Goal: Navigation & Orientation: Go to known website

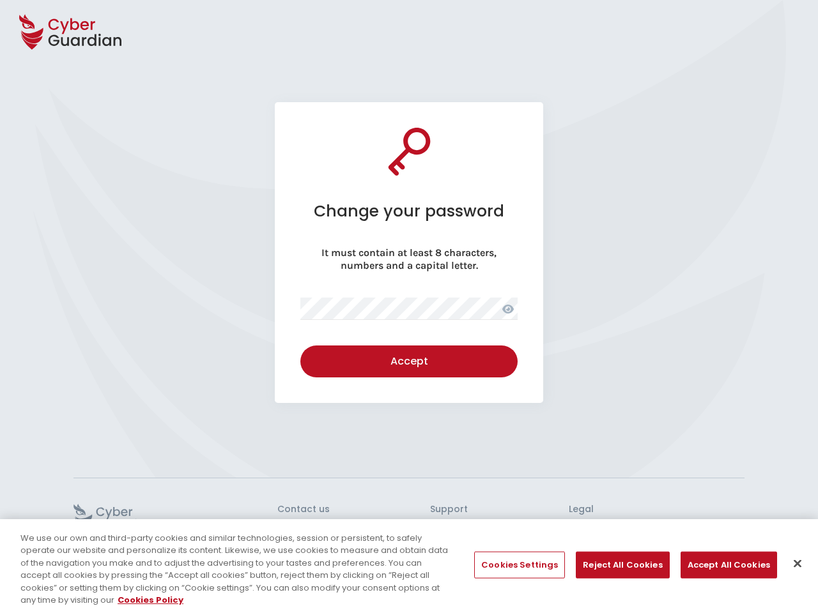
select select "English"
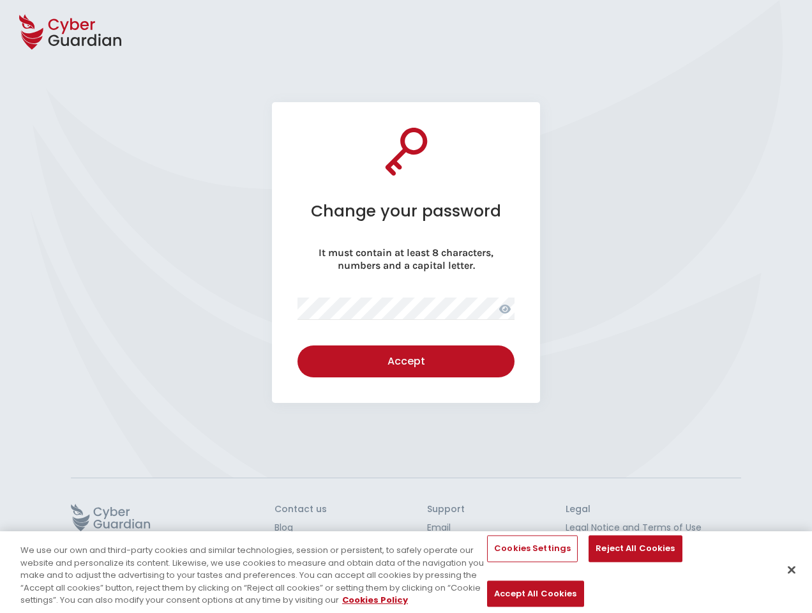
click at [70, 32] on icon at bounding box center [70, 32] width 102 height 45
click at [505, 309] on icon at bounding box center [504, 309] width 11 height 9
click at [406, 362] on div "Accept" at bounding box center [406, 361] width 198 height 15
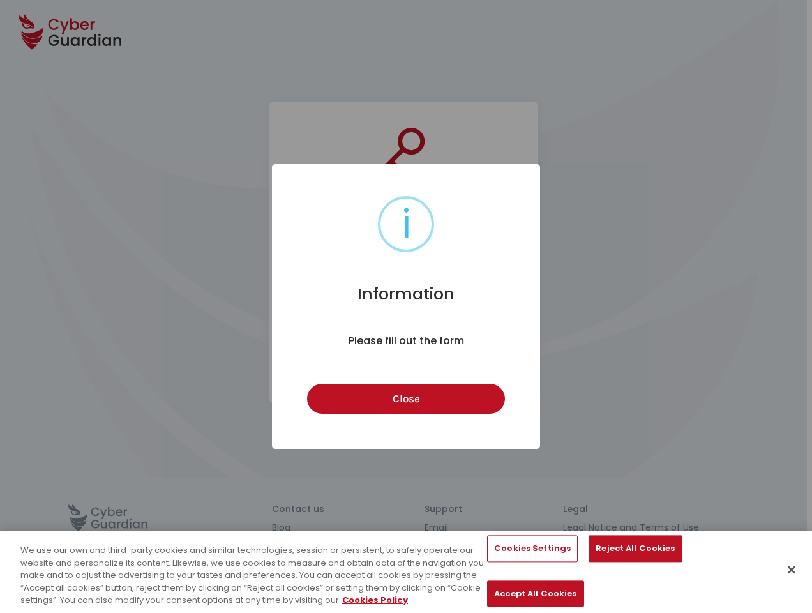
click at [110, 517] on div "i Information × Please fill out the form Close Cancel" at bounding box center [406, 306] width 812 height 613
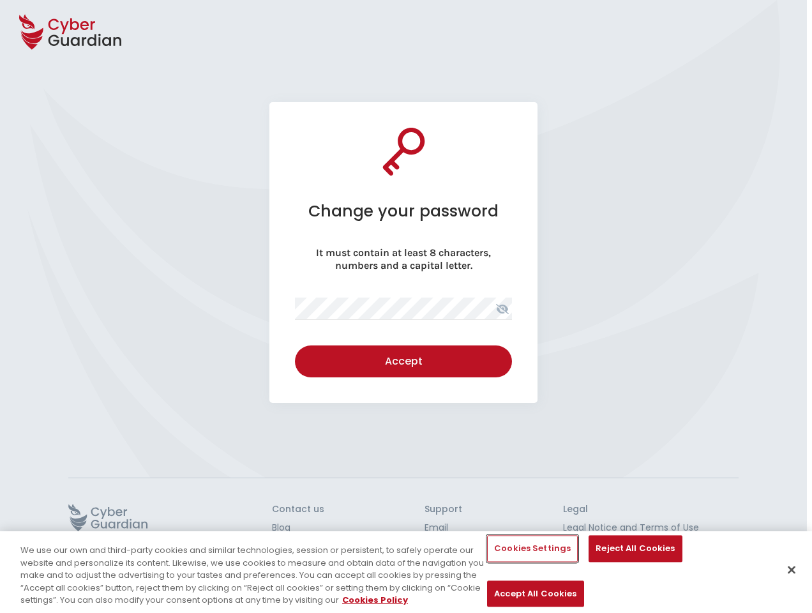
click at [519, 563] on button "Cookies Settings" at bounding box center [532, 549] width 91 height 27
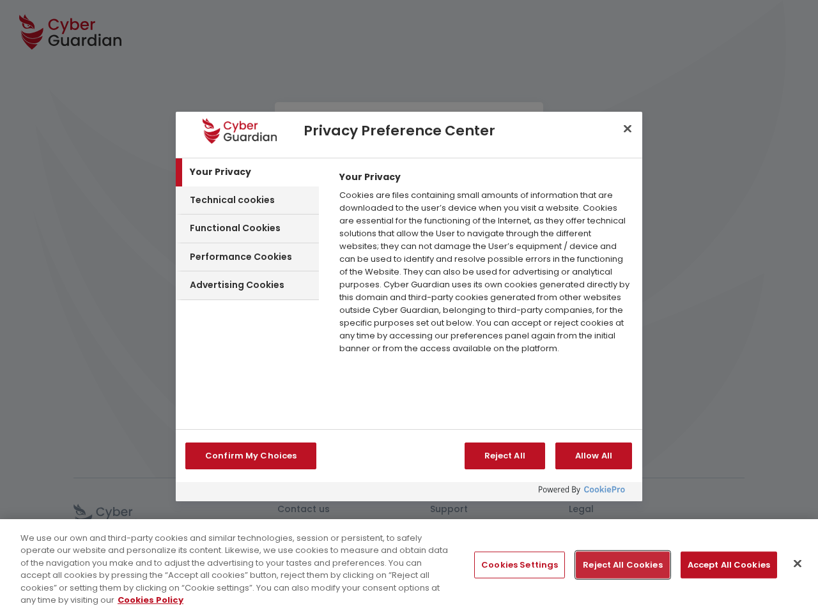
click at [617, 565] on button "Reject All Cookies" at bounding box center [621, 565] width 93 height 27
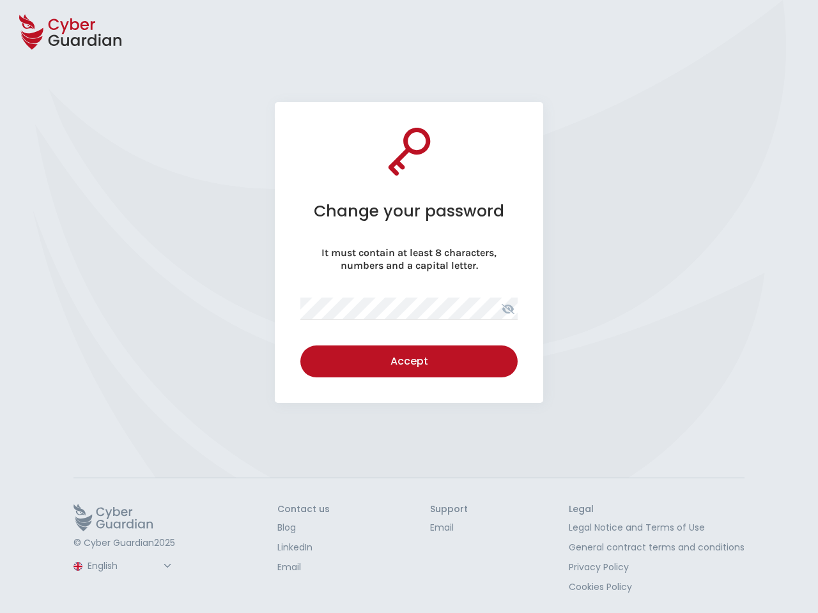
click at [720, 565] on button "Accept All Cookies" at bounding box center [728, 565] width 96 height 27
click at [792, 564] on footer "© Cyber Guardian 2025 Spanish English Portuguese (BR) Contact us Blog LinkedIn …" at bounding box center [409, 546] width 818 height 136
